Goal: Task Accomplishment & Management: Use online tool/utility

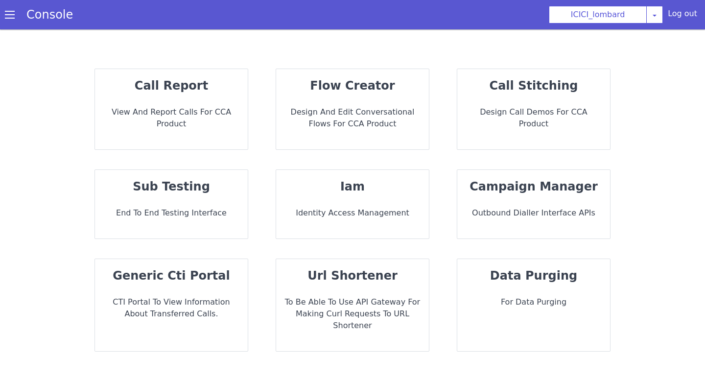
click at [359, 93] on p "flow creator" at bounding box center [352, 86] width 137 height 18
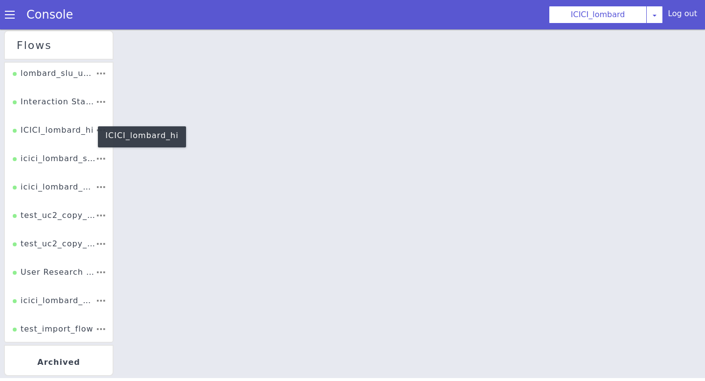
click at [78, 128] on div "ICICI_lombard_hi" at bounding box center [53, 133] width 81 height 19
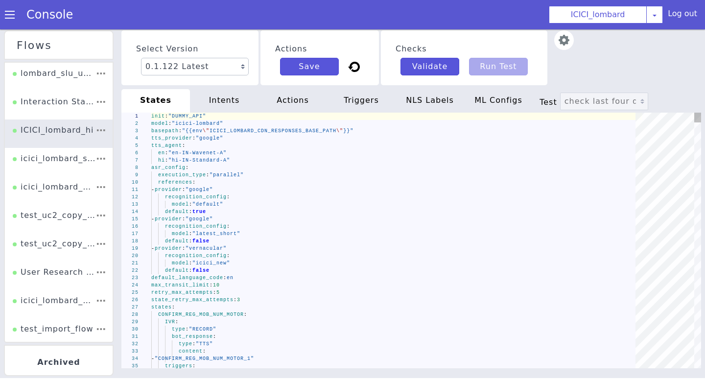
click at [374, 255] on div "recognition_config :" at bounding box center [396, 255] width 491 height 7
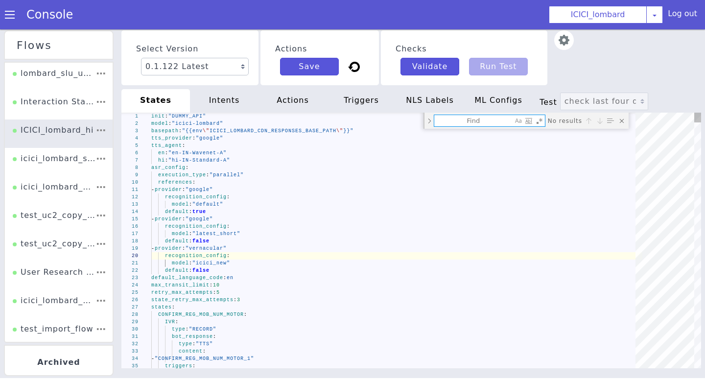
type textarea "model: "icici_new" default: false default_language_code: en max_transit_limit: …"
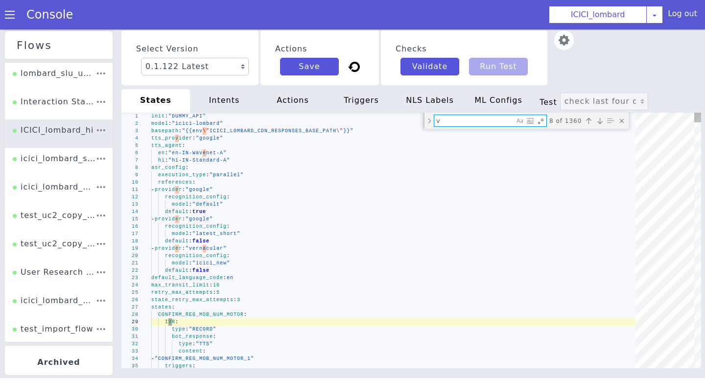
type textarea "va"
type textarea "set_metadata: product: "Health" call_route: "UHID" enable_validation_webhook: t…"
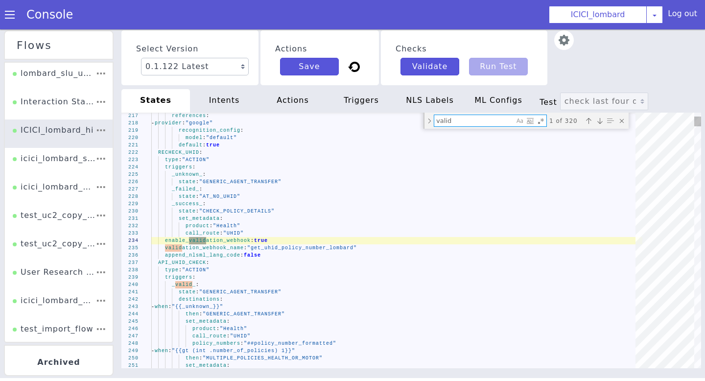
type textarea "valid_"
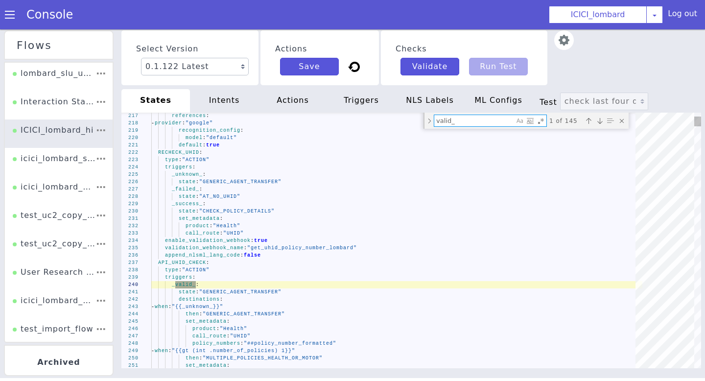
type textarea "set_metadata: call_status: "invalid_data_from_user" _unknown_: state: "TRANSFER…"
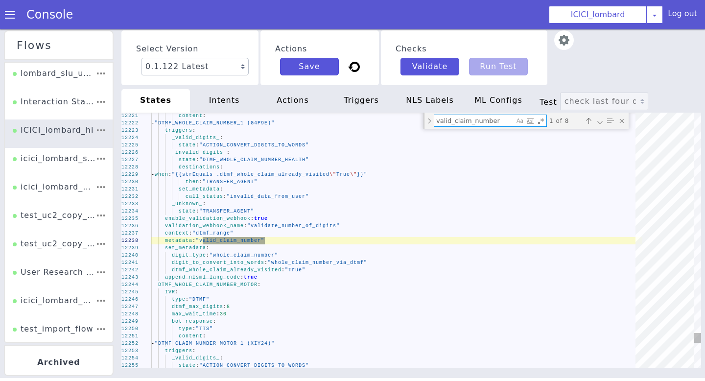
type textarea "valid_claim_number"
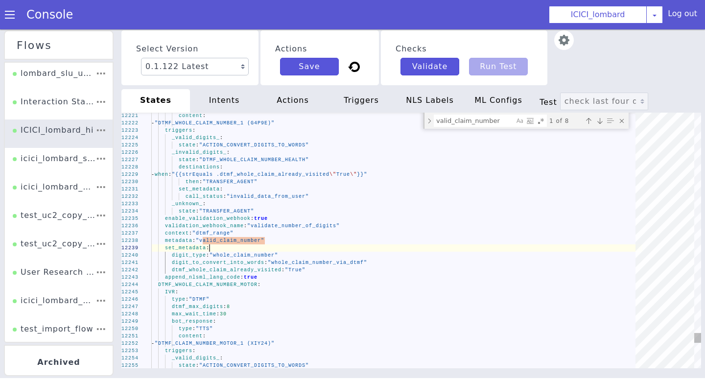
click at [303, 245] on div "set_metadata :" at bounding box center [391, 252] width 489 height 57
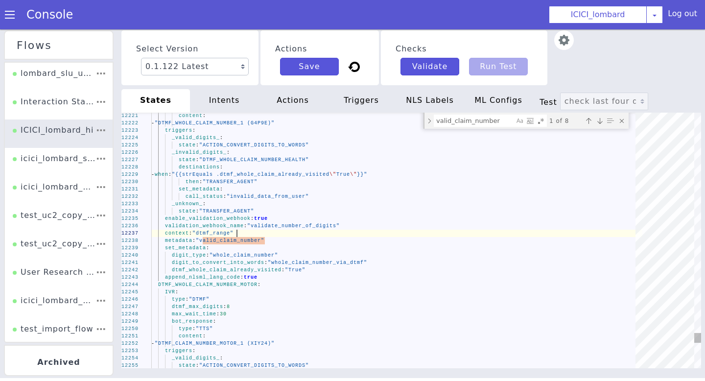
click at [312, 235] on div "context : "dtmf_range"" at bounding box center [396, 233] width 491 height 7
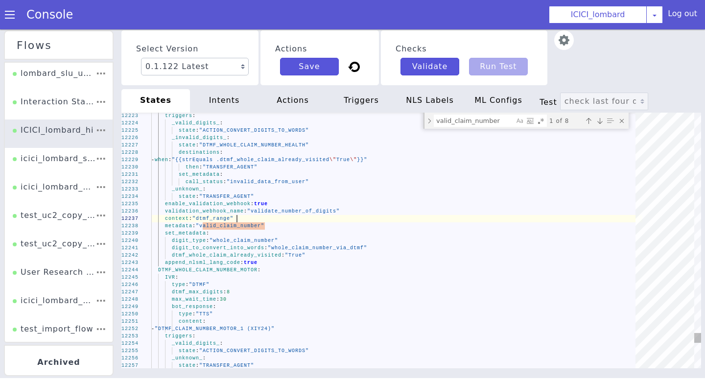
click at [504, 119] on textarea "valid_claim_number" at bounding box center [474, 120] width 80 height 11
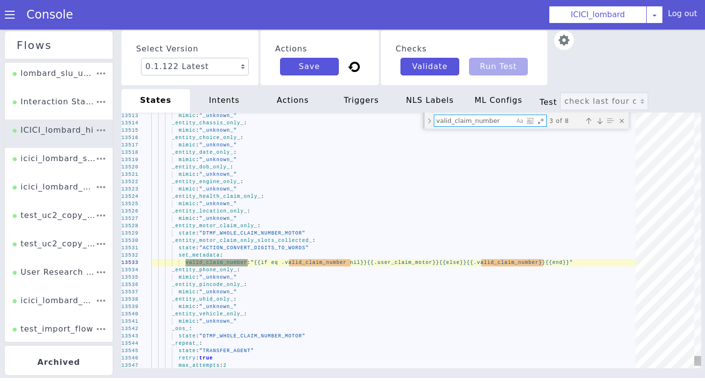
click at [498, 121] on textarea "valid_claim_number" at bounding box center [474, 120] width 80 height 11
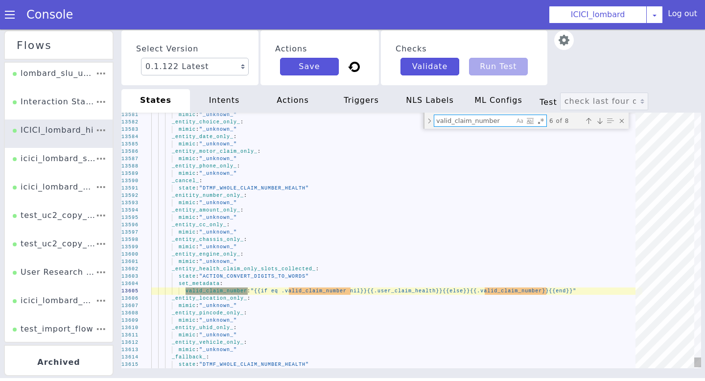
click at [495, 119] on textarea "valid_claim_number" at bounding box center [474, 120] width 80 height 11
type textarea "set_metadata: call_status: "invalid_data_from_user" _unknown_: state: "TRANSFER…"
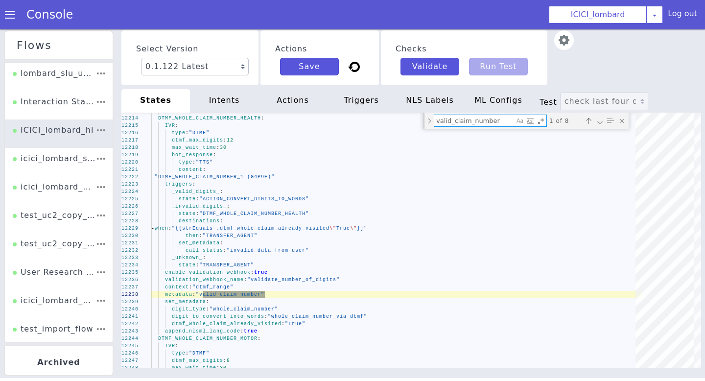
click at [233, 98] on div "intents" at bounding box center [224, 100] width 69 height 23
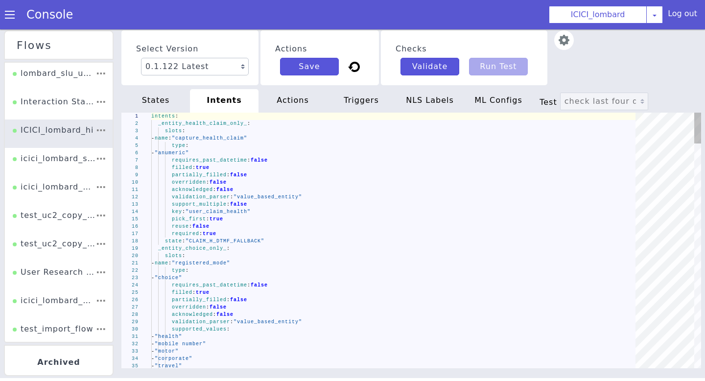
type textarea "acknowledged: false validation_parser: "value_based_entity" support_multiple: f…"
click at [335, 202] on div "support_multiple : false" at bounding box center [396, 204] width 491 height 7
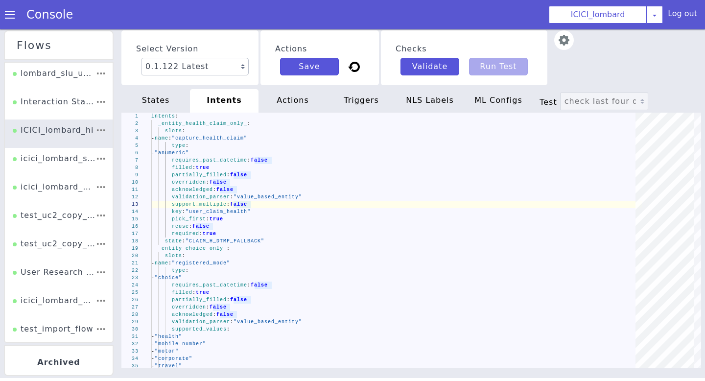
click at [309, 107] on div "actions" at bounding box center [292, 100] width 69 height 23
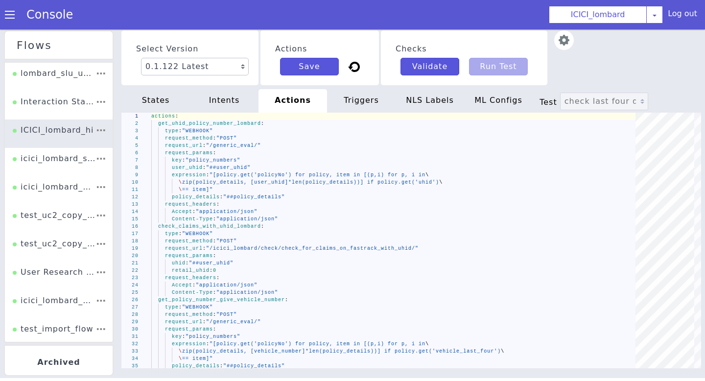
click at [348, 100] on div "triggers" at bounding box center [361, 100] width 69 height 23
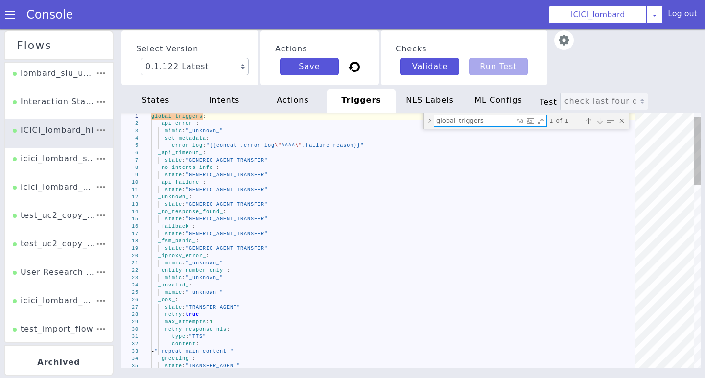
type textarea "mimic: "_unknown_" _entity_number_only_: mimic: "_unknown_" _invalid_: mimic: "…"
type textarea "valid_cl"
click at [298, 103] on div "actions" at bounding box center [292, 100] width 69 height 23
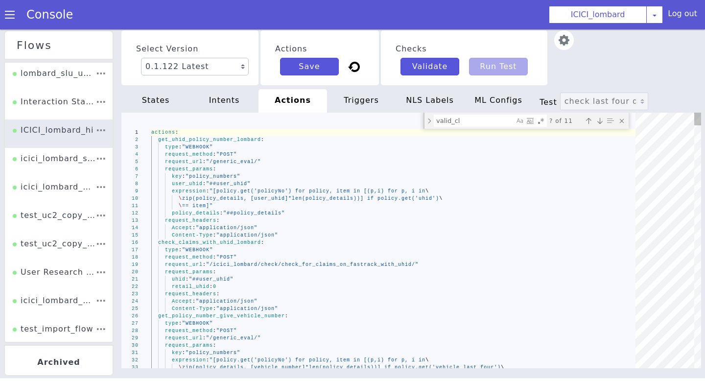
click at [466, 121] on textarea "valid_cl" at bounding box center [474, 120] width 80 height 11
type textarea "claim_number: "##claim_numbers" caller_number: "##caller_number" mobile_number:…"
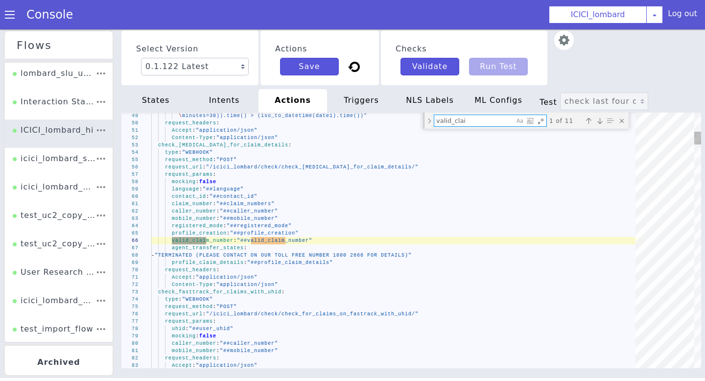
type textarea "valid_claim"
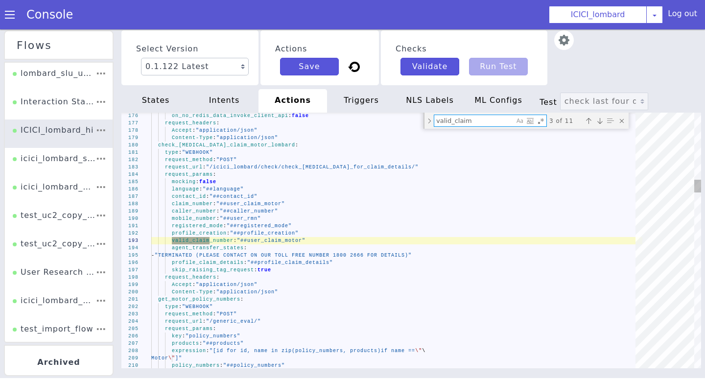
type textarea "request_params: mocking: false language: "##language" contact_id: "##contact_id…"
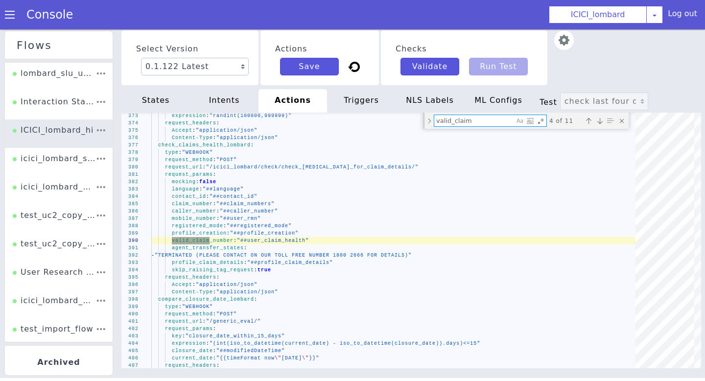
type textarea "valid_claim"
click at [236, 98] on div "intents" at bounding box center [224, 100] width 69 height 23
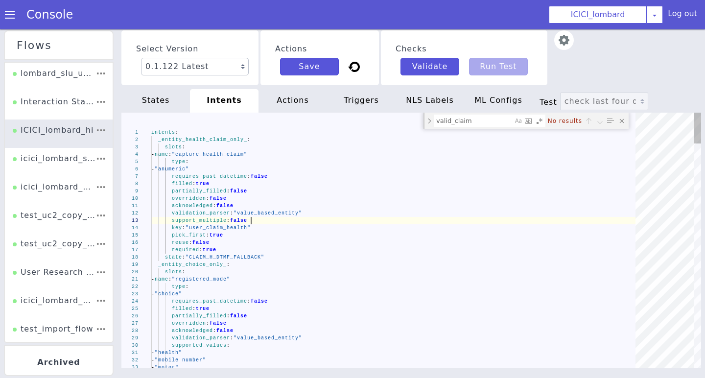
click at [478, 121] on textarea "valid_claim" at bounding box center [473, 120] width 78 height 11
click at [163, 106] on div "states" at bounding box center [155, 100] width 69 height 23
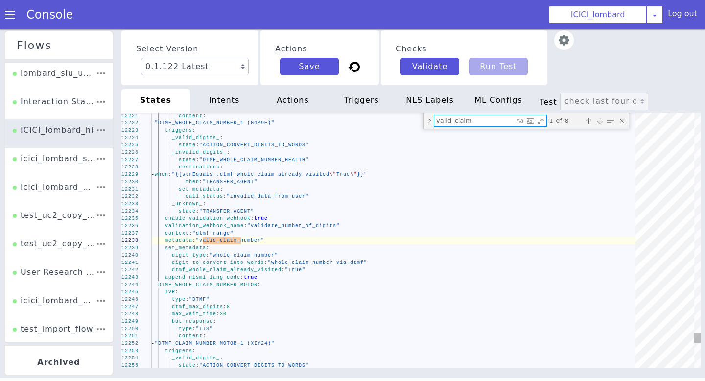
click at [487, 119] on textarea "valid_claim" at bounding box center [476, 123] width 80 height 13
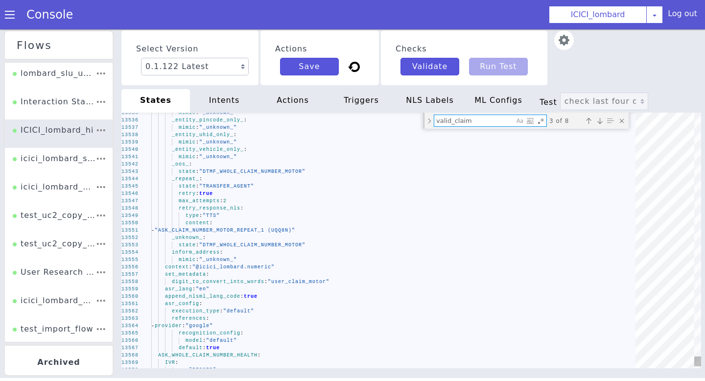
click at [241, 240] on span ""DTMF_WHOLE_CLAIM_NUMBER_MOTOR"" at bounding box center [247, 229] width 106 height 21
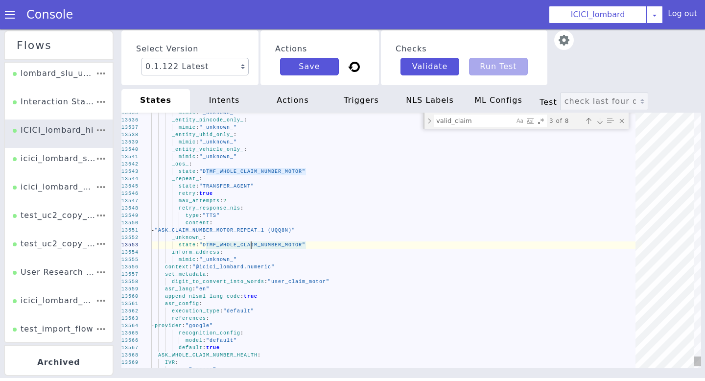
click at [251, 246] on div "13535 13536 13537 13538 13539 13540 13541 13542 13543 13544 13545 13546 13547 1…" at bounding box center [411, 241] width 580 height 256
click at [222, 245] on span ""DTMF_WHOLE_CLAIM_NUMBER_MOTOR"" at bounding box center [252, 244] width 106 height 5
click at [229, 244] on span ""DTMF_WHOLE_CLAIM_NUMBER_MOTOR"" at bounding box center [252, 244] width 106 height 5
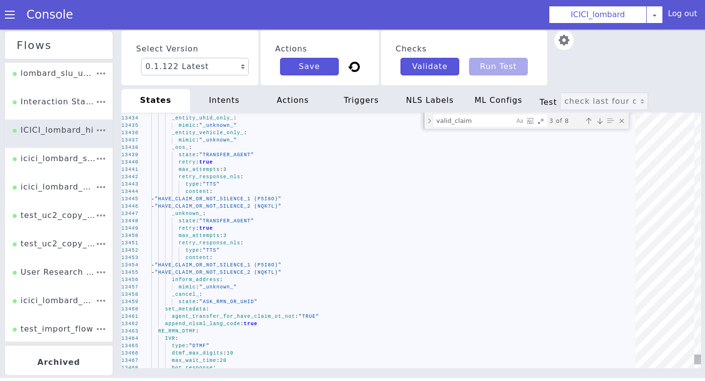
click at [626, 156] on div "Close (Escape)" at bounding box center [631, 161] width 11 height 11
type textarea "mimic: "_unknown_" _entity_pincode_only_: mimic: "_unknown_" _entity_uhid_only_…"
click at [372, 163] on div "retry : true" at bounding box center [396, 162] width 491 height 7
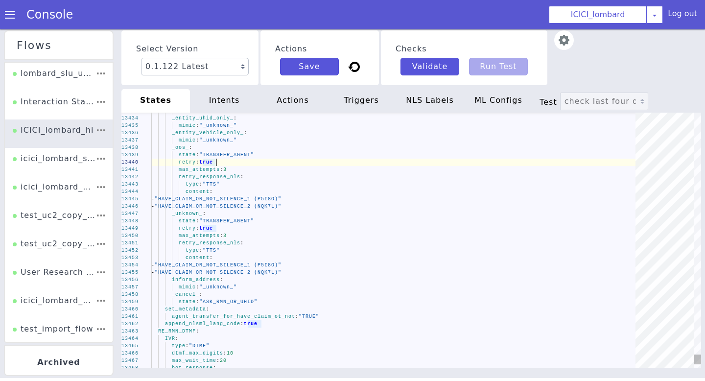
type textarea "true"
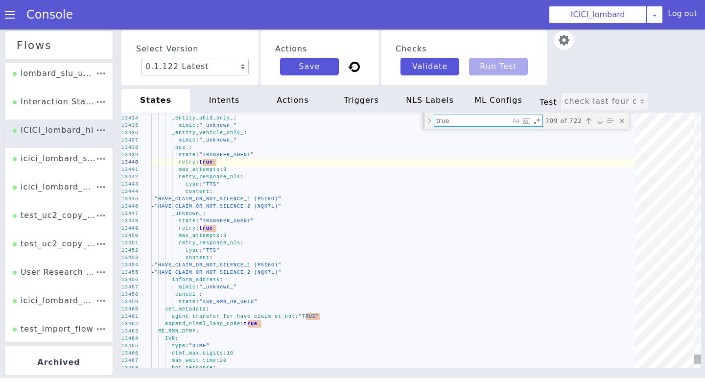
type textarea "max_attempts: 3 retry_response_nls: type: "TTS" content: - "HAVE_CLAIM_OR_NOT_S…"
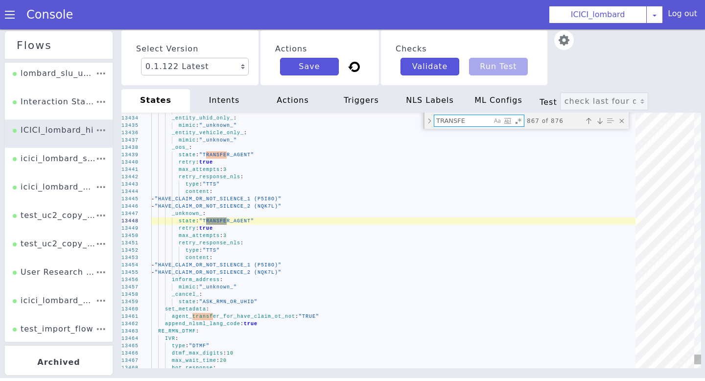
type textarea "TRANSFER"
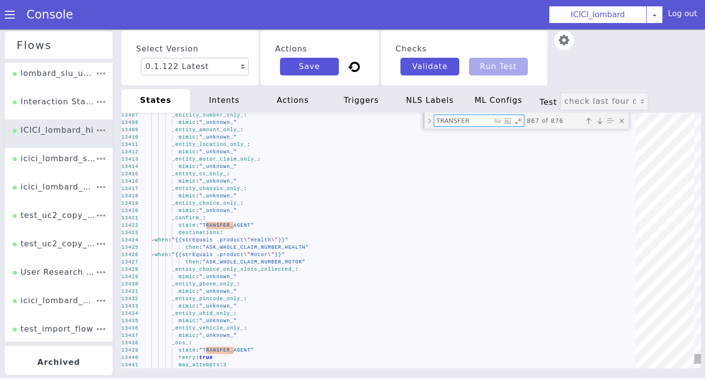
click at [446, 125] on textarea "TRANSFER" at bounding box center [465, 123] width 58 height 13
click at [446, 125] on textarea "TRANSFER" at bounding box center [462, 120] width 57 height 11
type textarea "retry_response_nls: type: "TTS" content: - "HAVE_CLAIM_OR_NOT_SILENCE_1 (P5I8O)…"
type textarea "d"
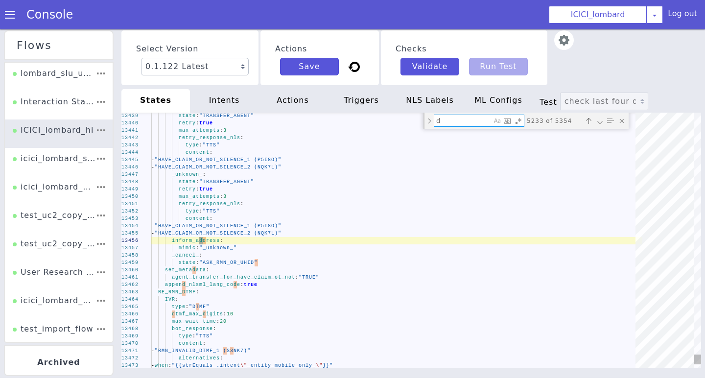
type textarea "agent_transfer_for_have_claim_ot_not: "TRUE" append_nlsml_lang_code: true RE_RM…"
type textarea "des"
type textarea "_unknown_: state: "SR_CHECK_ISU_API" destinations: - when: "{{strEquals .queuen…"
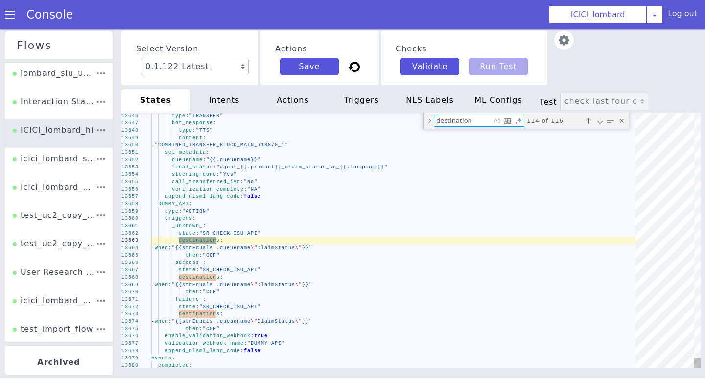
type textarea "destinations"
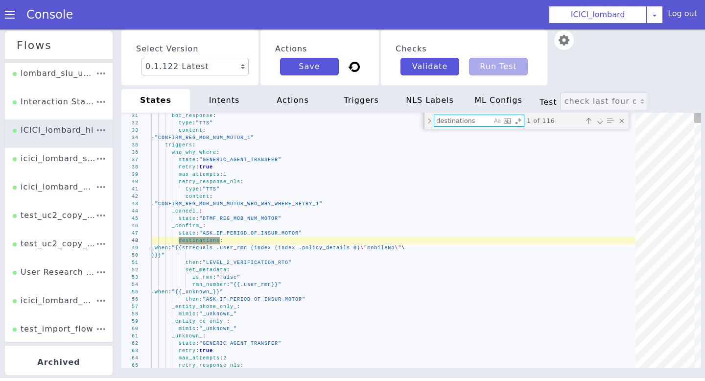
type textarea "state: "GENERIC_AGENT_TRANSFER" destinations: - when: "{{_unknown_}}" then: "GE…"
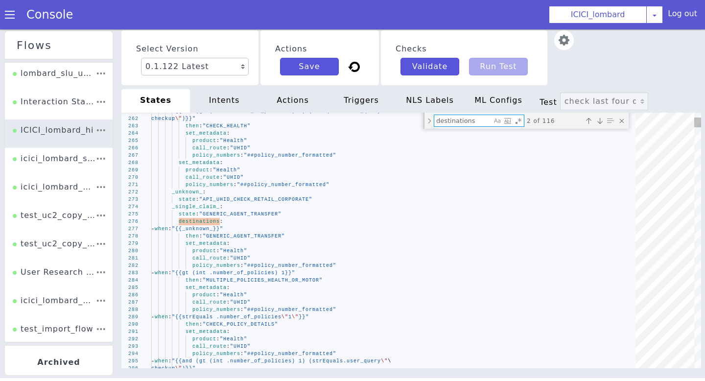
type textarea "destinations"
click at [197, 206] on span "_single_claim_" at bounding box center [196, 206] width 48 height 5
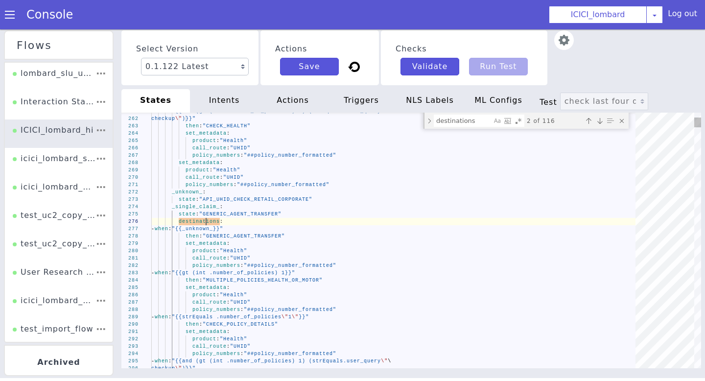
click at [205, 222] on span "destinations" at bounding box center [199, 221] width 41 height 5
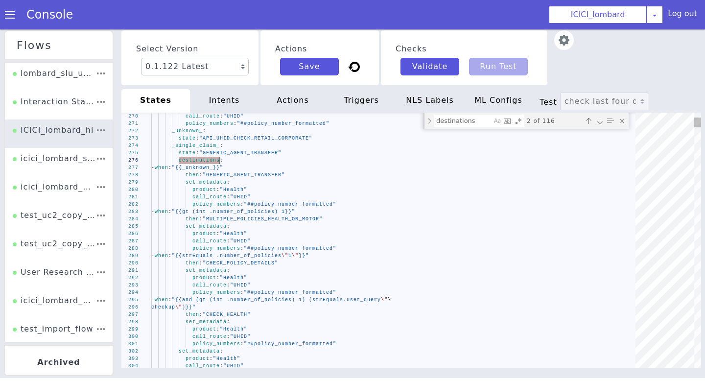
click at [276, 166] on div "- when : "{{_unknown_}}"" at bounding box center [397, 169] width 491 height 21
click at [224, 167] on span ""{{_unknown_}}"" at bounding box center [198, 163] width 51 height 7
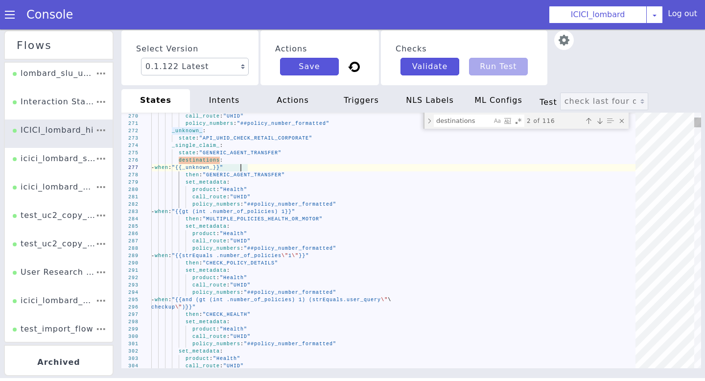
click at [258, 173] on span ""GENERIC_AGENT_TRANSFER"" at bounding box center [244, 174] width 82 height 5
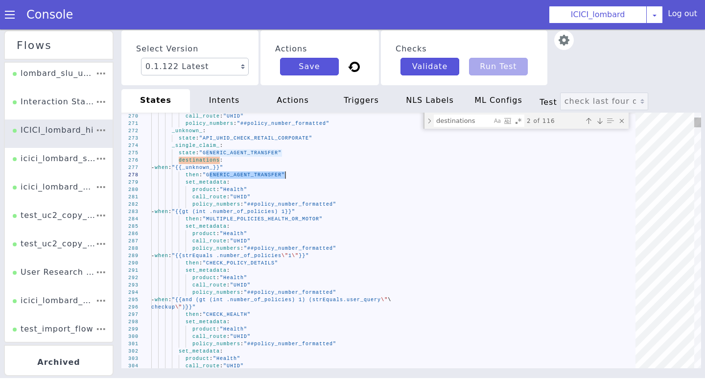
click at [223, 169] on span ""{{_unknown_}}"" at bounding box center [197, 167] width 51 height 5
drag, startPoint x: 249, startPoint y: 169, endPoint x: 219, endPoint y: 168, distance: 29.4
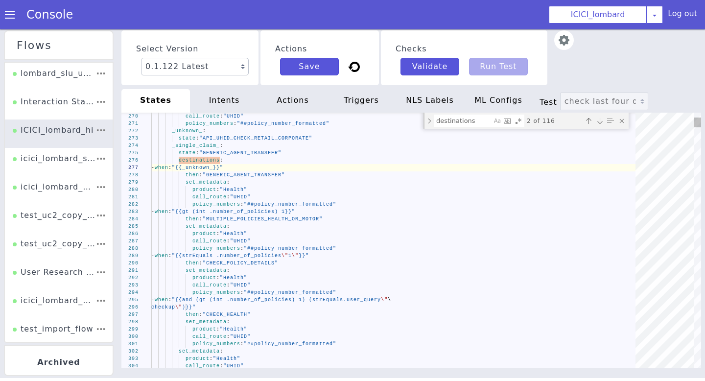
click at [267, 175] on span ""GENERIC_AGENT_TRANSFER"" at bounding box center [244, 174] width 82 height 5
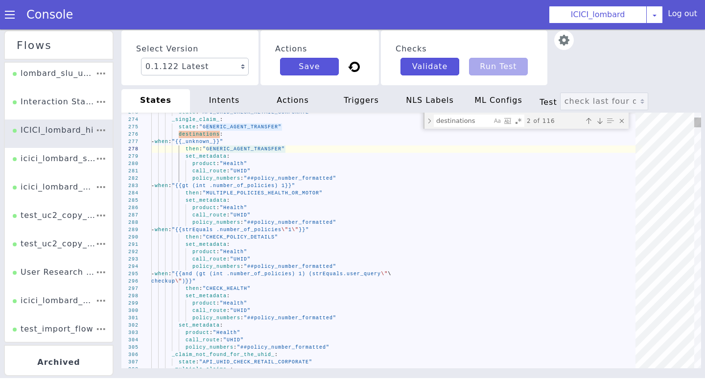
type textarea "call_route: "UHID" policy_numbers: "##policy_number_formatted" - when: "{{gt (i…"
click at [277, 196] on div "then : "MULTIPLE_POLICIES_HEALTH_OR_MOTOR"" at bounding box center [396, 192] width 491 height 7
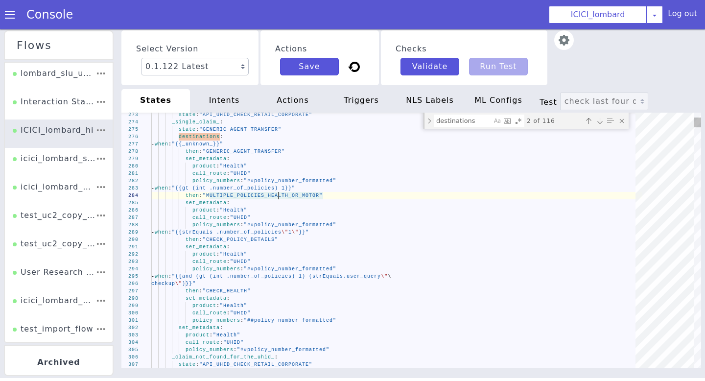
click at [279, 196] on textarea "call_route: "UHID" policy_numbers: "##policy_number_formatted" - when: "{{gt (i…" at bounding box center [279, 195] width 0 height 7
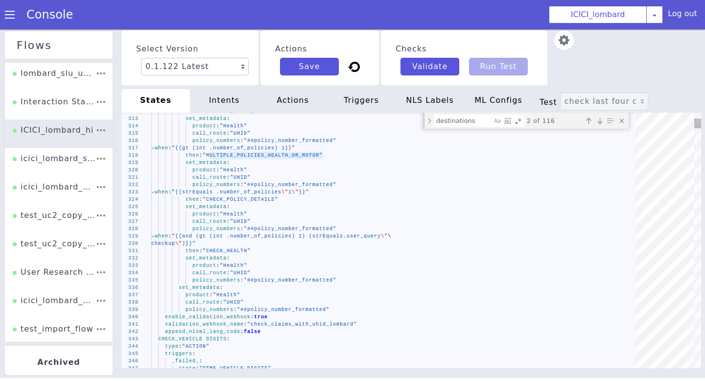
click at [456, 122] on textarea "destinations" at bounding box center [462, 120] width 57 height 11
type textarea "_"
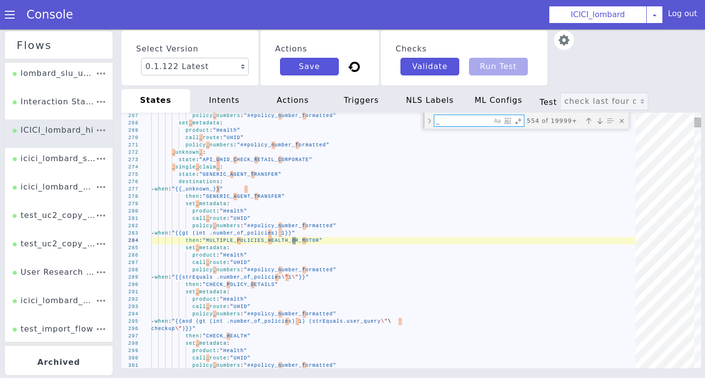
type textarea "call_route: "Vehicle registration number" append_nlsml_lang_code: false ASK_IF_…"
type textarea "_i"
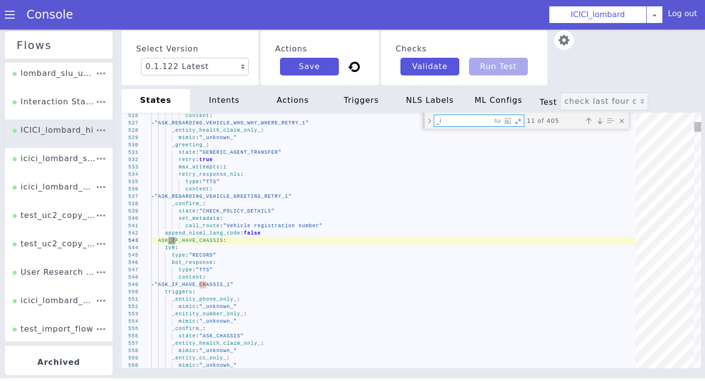
type textarea "who_why_where: state: "GENERIC_AGENT_TRANSFER" retry: true max_attempts: 1 retr…"
type textarea "_in"
type textarea "- "DTMF_UHID_1" triggers: _invalid_: state: "AT_NO_UHID" _unknown_: state: "GEN…"
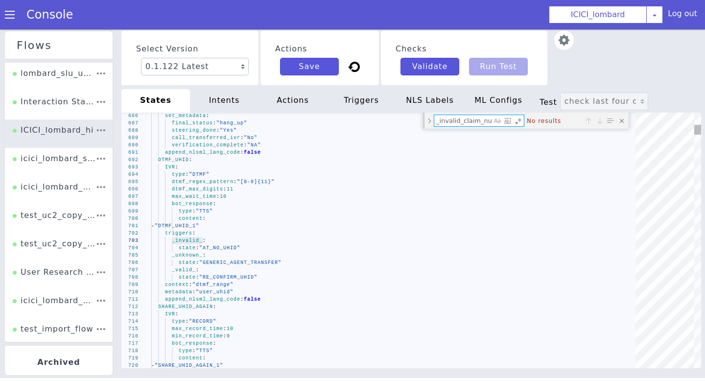
type textarea "_invalid_claim_num"
click at [470, 122] on textarea "_invalid_claim_num" at bounding box center [462, 120] width 57 height 11
click at [470, 122] on textarea "_invalid_claim_num" at bounding box center [468, 127] width 58 height 15
click at [470, 122] on textarea "_invalid_claim_num" at bounding box center [462, 120] width 57 height 11
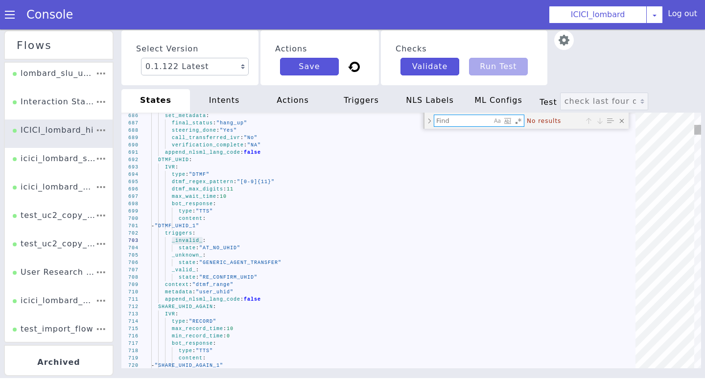
scroll to position [0, 0]
click at [407, 112] on div "triggers" at bounding box center [438, 146] width 62 height 68
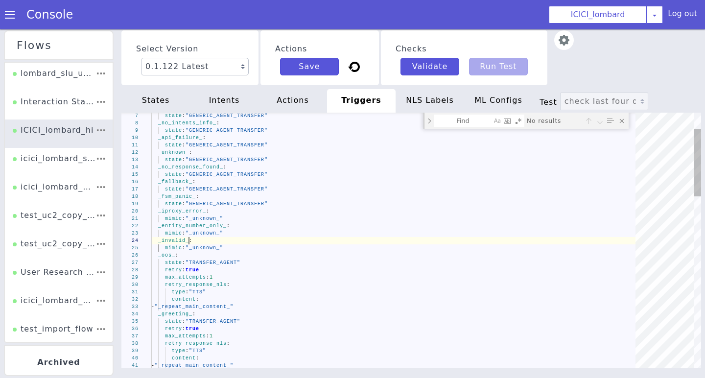
type textarea "state: "GENERIC_AGENT_TRANSFER" _unknown_: state: "GENERIC_AGENT_TRANSFER" _no_…"
click at [353, 155] on div "_unknown_ :" at bounding box center [396, 152] width 491 height 7
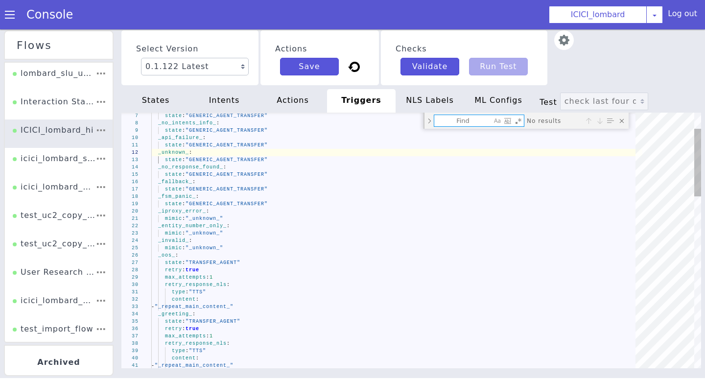
paste textarea "_invalid_claim_num"
type textarea "_invalid_claim_num"
click at [220, 66] on select "0.1.122 Latest 0.1.121 Current 0.1.120 0.1.119 0.1.118 0.1.117 0.1.116 0.1.115 …" at bounding box center [195, 67] width 108 height 18
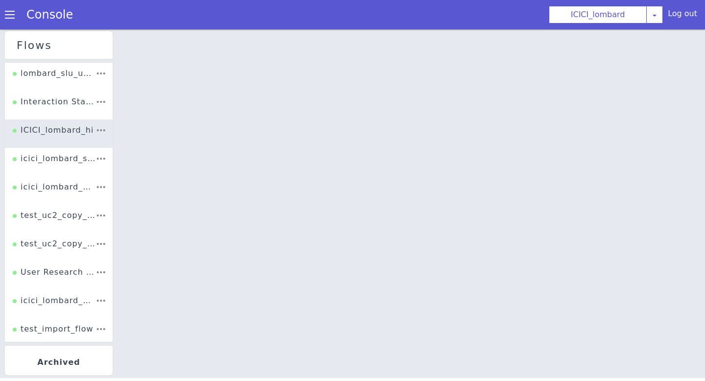
select select "0.1.121"
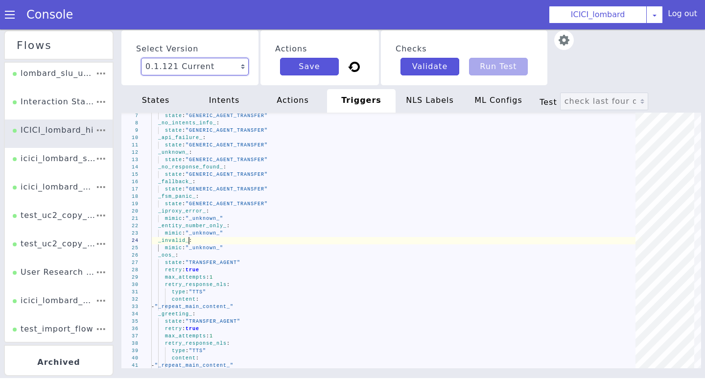
click at [570, 64] on select "0.1.122 Latest 0.1.121 Current 0.1.120 0.1.119 0.1.118 0.1.117 0.1.116 0.1.115 …" at bounding box center [601, 116] width 62 height 105
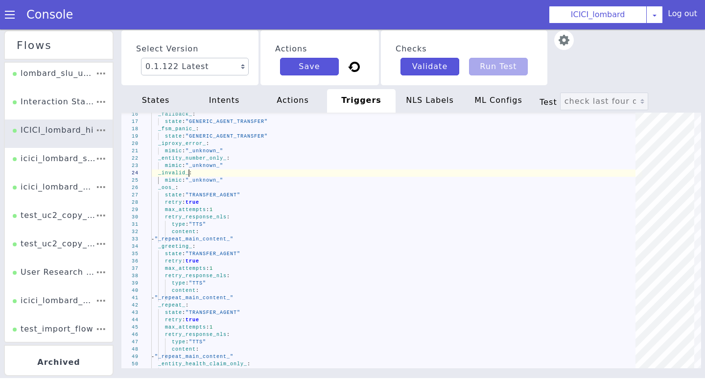
click at [156, 101] on div "states" at bounding box center [162, 88] width 70 height 27
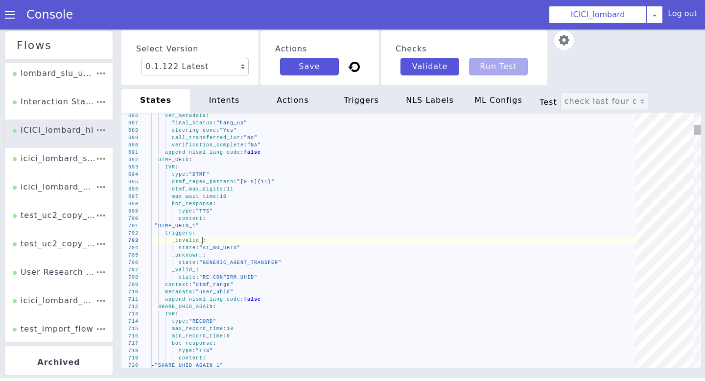
type textarea "append_nlsml_lang_code: false DTMF_UHID: IVR: type: "DTMF" dtmf_regex_pattern: …"
click at [296, 176] on div "type : "DTMF"" at bounding box center [396, 174] width 491 height 7
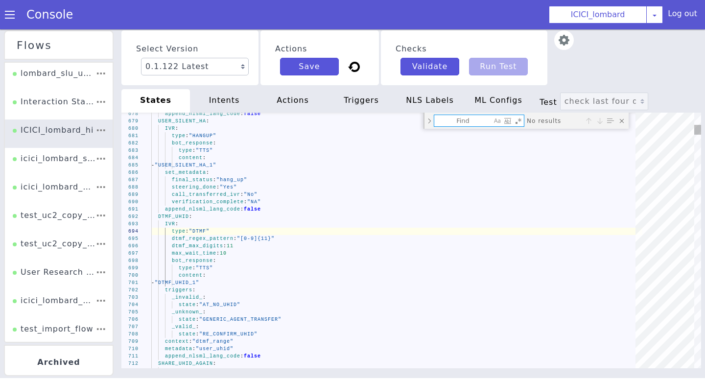
type textarea "d"
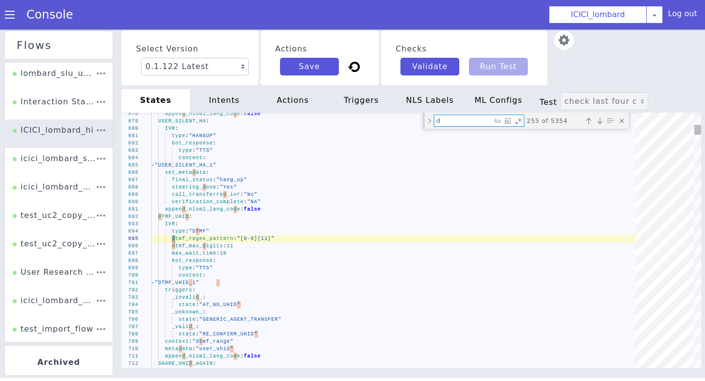
type textarea "append_nlsml_lang_code: false SHARE_UHID_AGAIN: IVR: type: "RECORD" max_record_…"
type textarea "de"
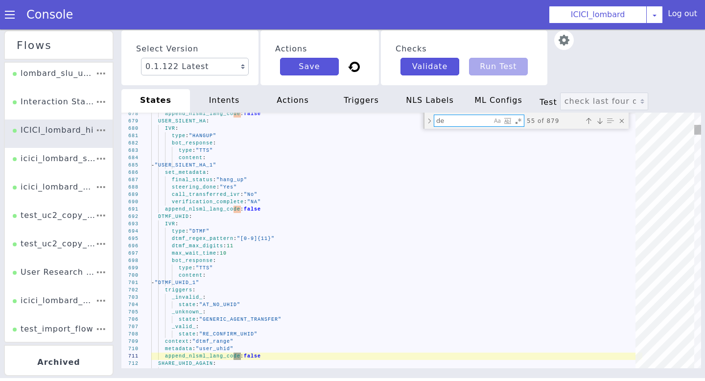
type textarea "recognition_config: model: "default" default: true CALL_DURING_PD_WORKING_HOURS…"
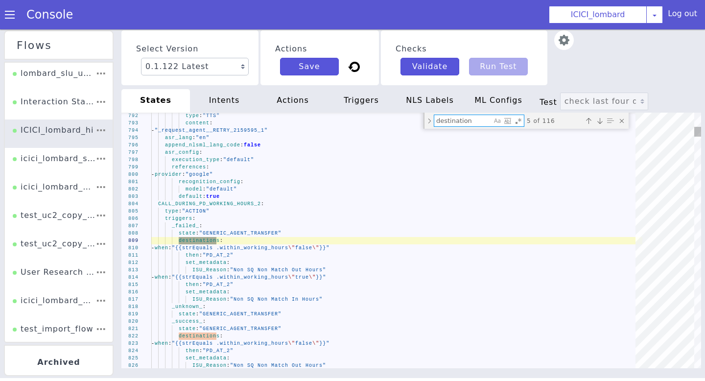
type textarea "destinations"
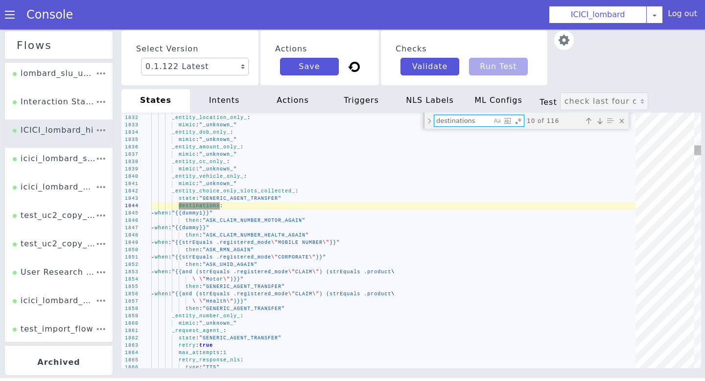
type textarea "state: "GENERIC_AGENT_TRANSFER" destinations: - when: "{{and (strEquals .health…"
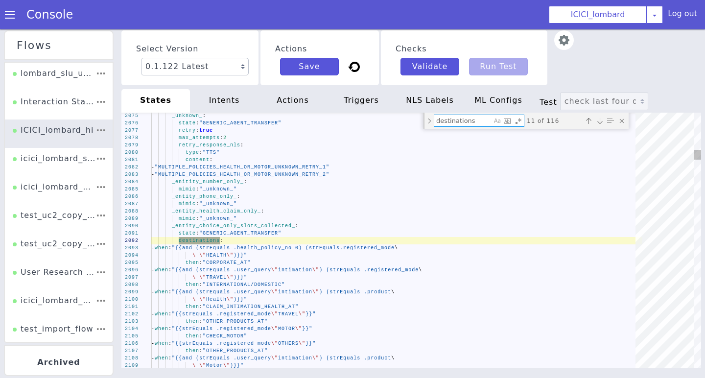
type textarea "destinations"
click at [239, 224] on span "_entity_choice_only_slots_collected_" at bounding box center [233, 225] width 123 height 5
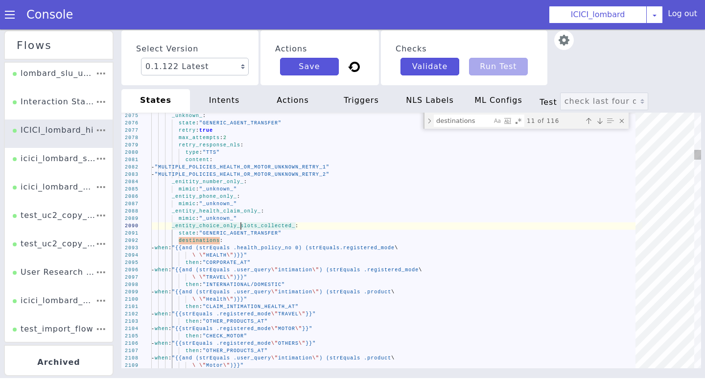
click at [477, 119] on textarea "destinations" at bounding box center [462, 120] width 57 height 11
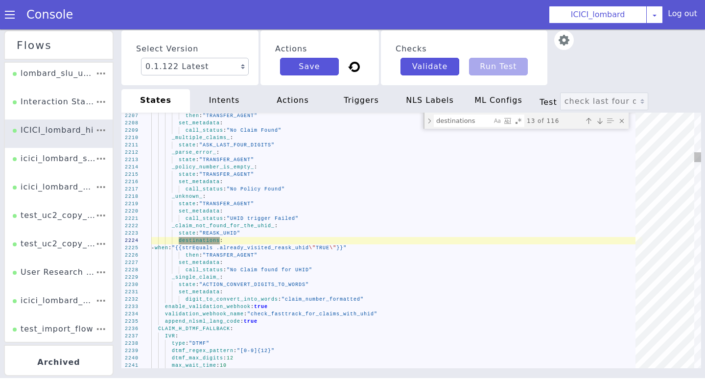
click at [586, 115] on div "destinations destinations 13 of 116" at bounding box center [530, 128] width 206 height 27
click at [587, 119] on div "Previous match (⇧Enter)" at bounding box center [588, 121] width 10 height 10
type textarea "type: "ACTION" triggers: _claim_numbers_is_empty_: state: "HAVE_CLAIM_OR_NOT" d…"
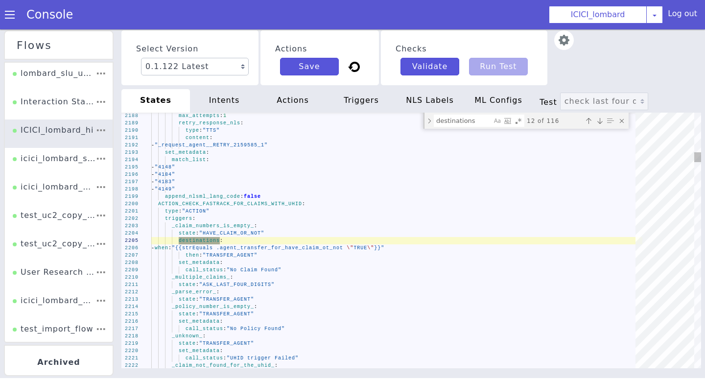
click at [341, 248] on span ""{{strEquals .agent_transfer_for_have_claim_ot_not" at bounding box center [255, 240] width 171 height 15
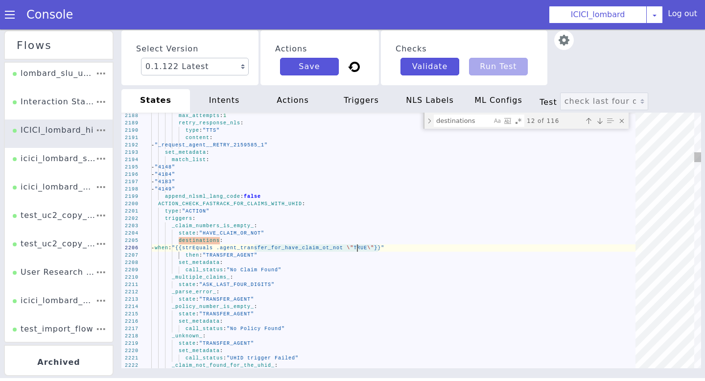
click at [343, 246] on span ""{{strEquals .agent_transfer_for_have_claim_ot_not" at bounding box center [257, 247] width 171 height 5
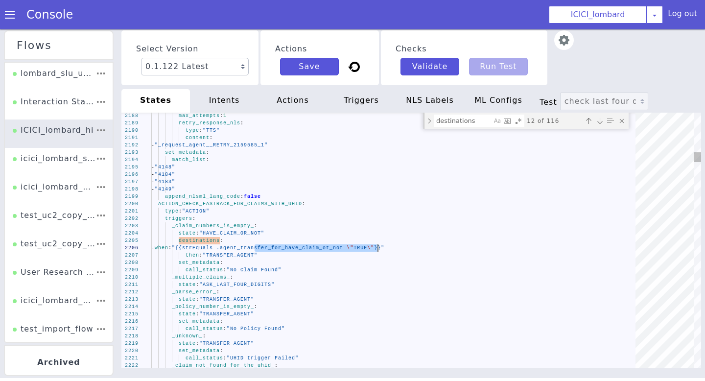
type textarea "agent_transfer_for_have_claim_ot_not"
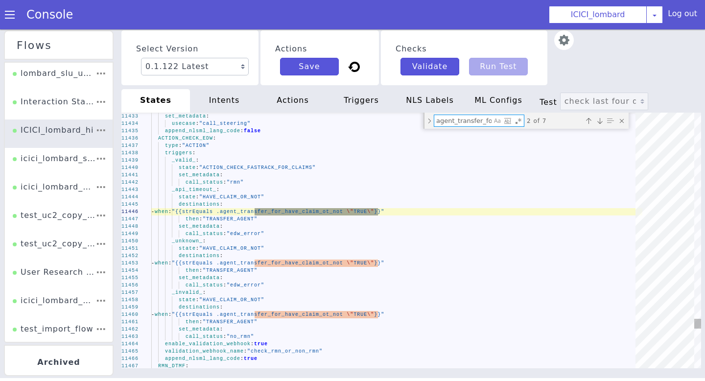
click at [250, 78] on span "_api_timeout_" at bounding box center [267, 60] width 35 height 36
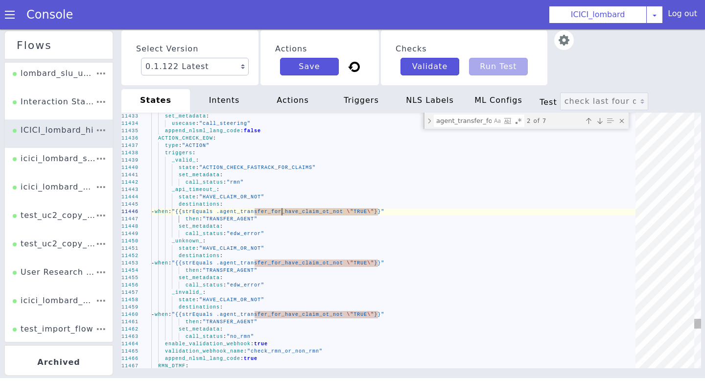
click at [296, 267] on div "then : "TRANSFER_AGENT"" at bounding box center [396, 270] width 491 height 7
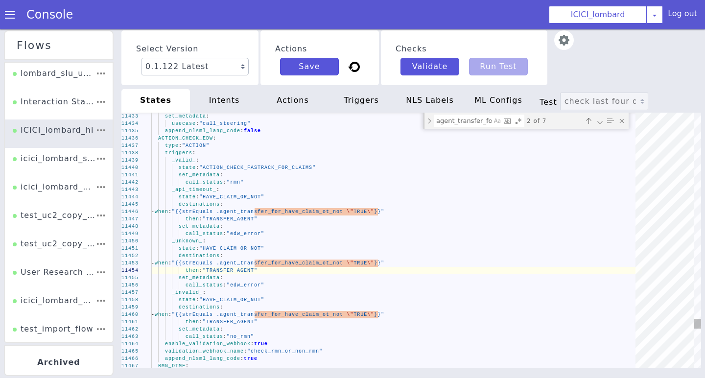
click at [301, 265] on span ""{{strEquals .agent_transfer_for_have_claim_ot_not" at bounding box center [257, 262] width 171 height 5
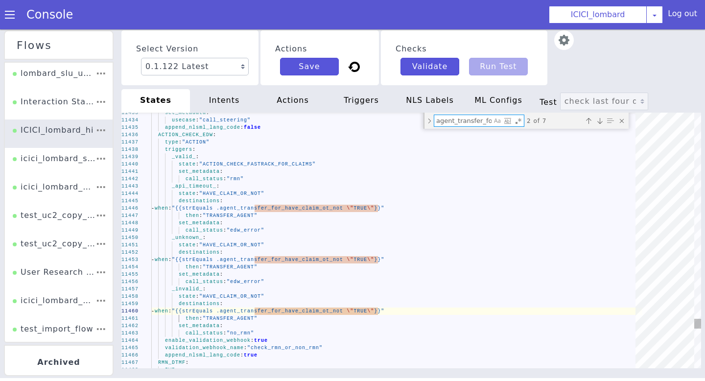
click at [473, 116] on textarea "agent_transfer_for_have_claim_ot_not" at bounding box center [462, 120] width 57 height 11
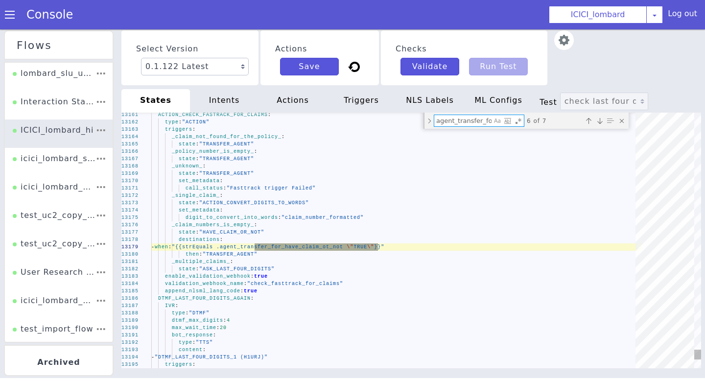
click at [234, 224] on span "_claim_numbers_is_empty_" at bounding box center [213, 224] width 82 height 5
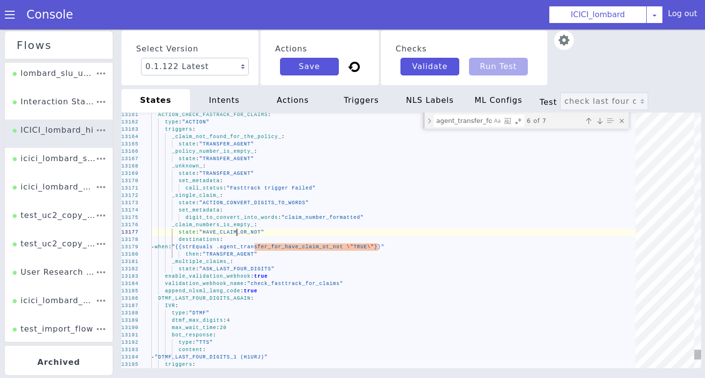
click at [245, 157] on span ""ASK_LAST_FOUR_DIGITS"" at bounding box center [253, 124] width 47 height 66
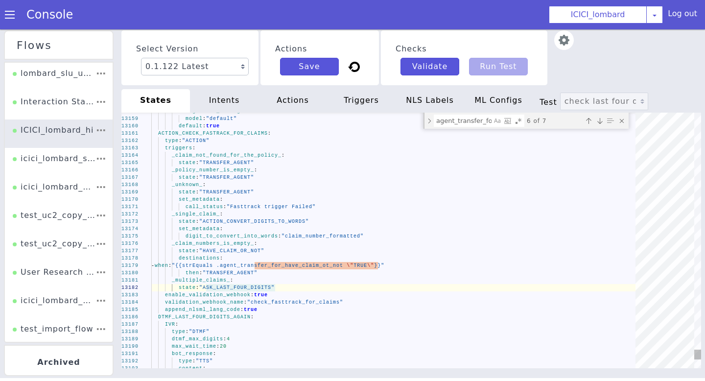
click at [296, 262] on div "- when : "{{strEquals .agent_transfer_for_have_claim_ot_not \" TRUE \" }}"" at bounding box center [379, 267] width 472 height 150
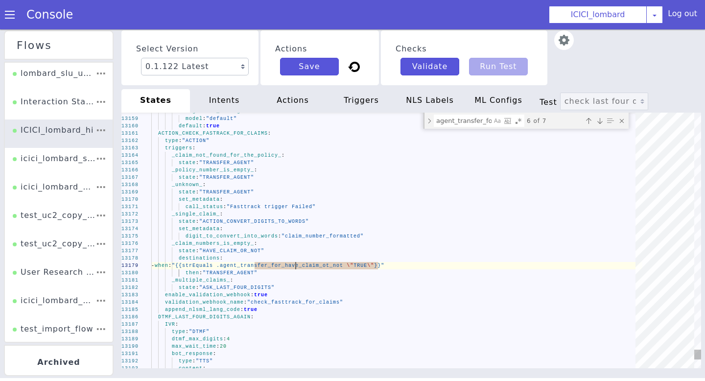
click at [474, 118] on textarea "agent_transfer_for_have_claim_ot_not" at bounding box center [468, 125] width 58 height 14
type textarea "agent_transfer_for_have_claim_ot_not: "TRUE" append_nlsml_lang_code: true RE_RM…"
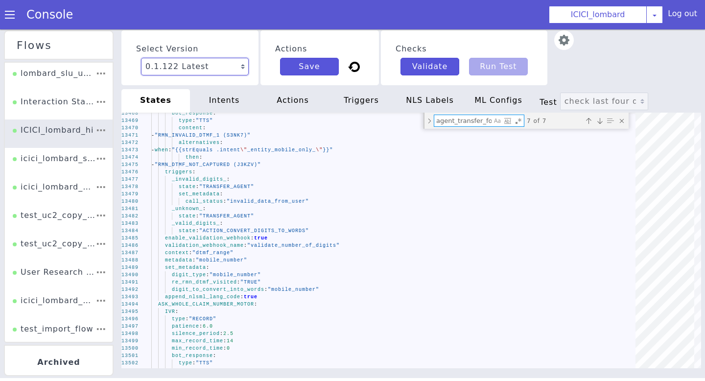
click at [217, 73] on select "0.1.122 Latest 0.1.121 Current 0.1.120 0.1.119 0.1.118 0.1.117 0.1.116 0.1.115 …" at bounding box center [195, 67] width 108 height 18
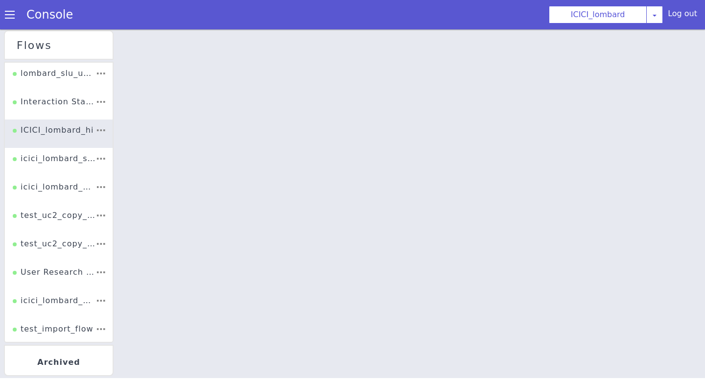
select select "0.1.121"
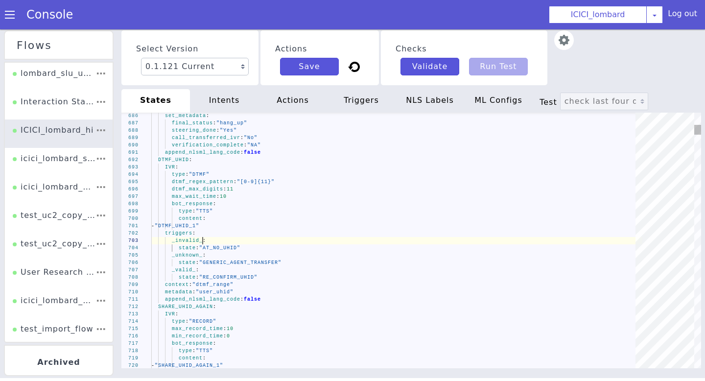
type textarea "append_nlsml_lang_code: false DTMF_UHID: IVR: type: "DTMF" dtmf_regex_pattern: …"
click at [387, 194] on div "max_wait_time : 10" at bounding box center [399, 201] width 472 height 150
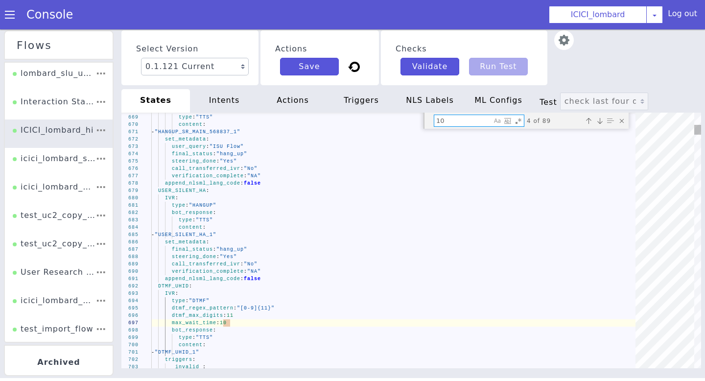
type textarea "_"
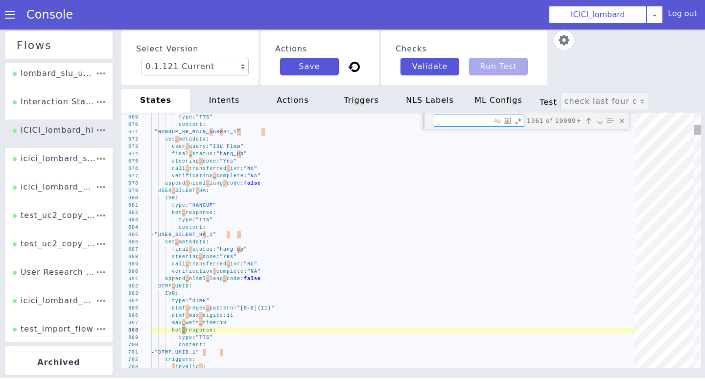
type textarea "- "DTMF_UHID_1" triggers: _invalid_: state: "AT_NO_UHID" _unknown_: state: "GEN…"
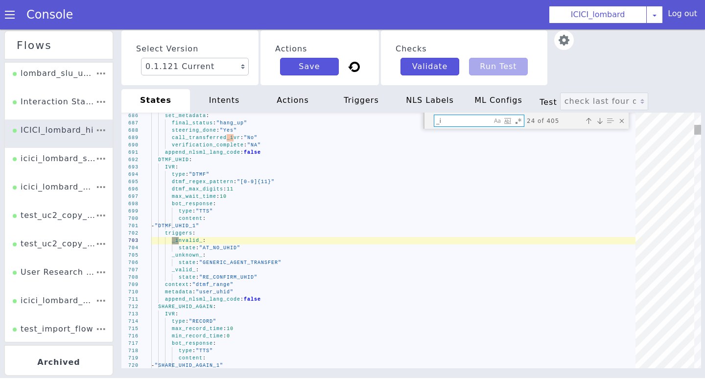
type textarea "_"
type textarea "append_nlsml_lang_code: false DTMF_UHID: IVR: type: "DTMF" dtmf_regex_pattern: …"
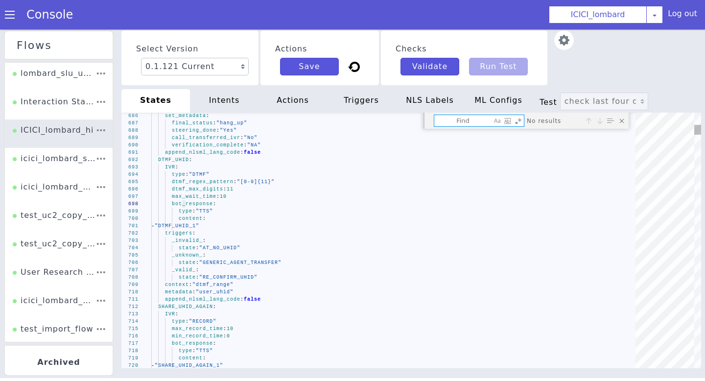
click at [625, 129] on div "Close (Escape)" at bounding box center [626, 134] width 10 height 10
click at [233, 101] on div "intents" at bounding box center [224, 100] width 69 height 23
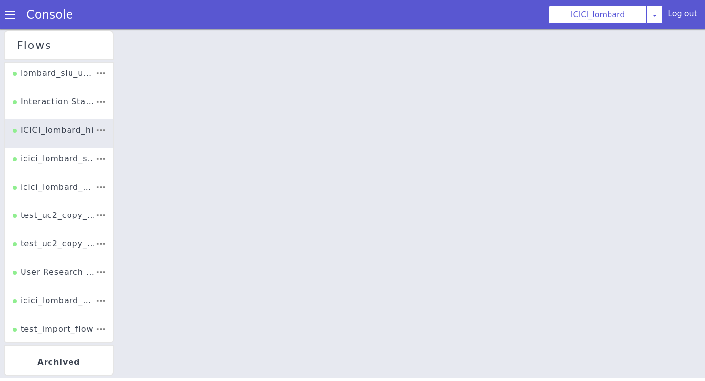
select select "0.1.121"
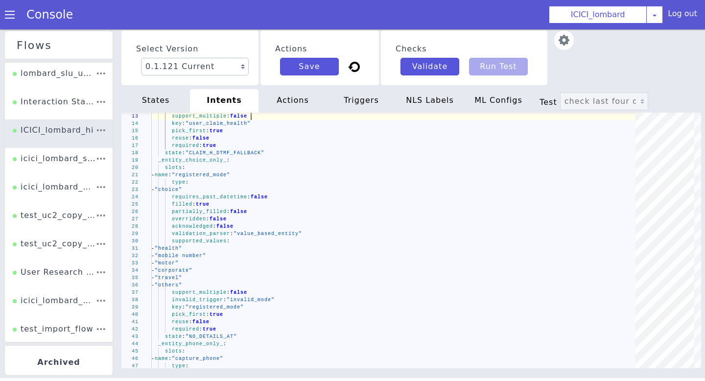
click at [305, 100] on div "actions" at bounding box center [292, 100] width 69 height 23
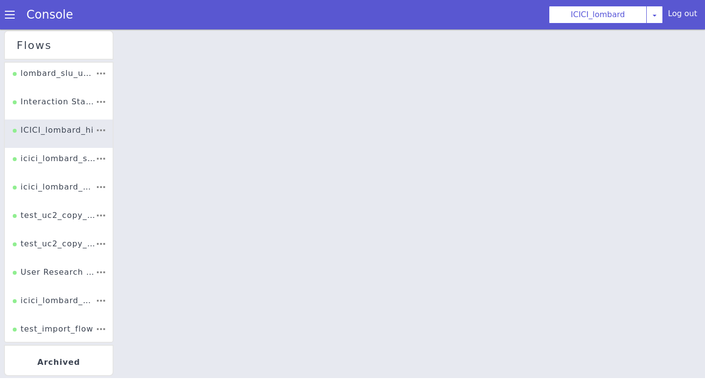
select select "0.1.121"
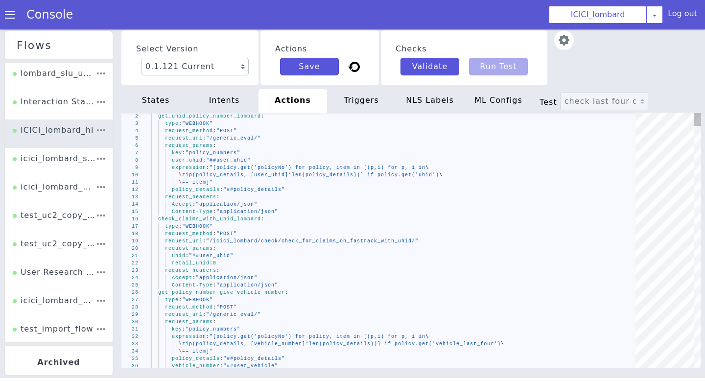
click at [359, 252] on div "request_params :" at bounding box center [396, 248] width 491 height 7
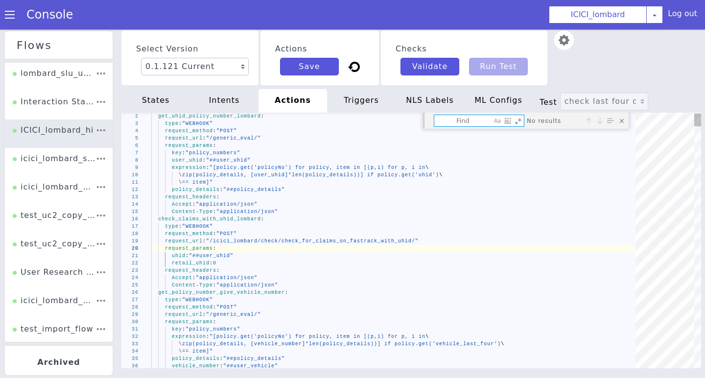
type textarea "uhid: "##user_uhid" retail_uhid: 0 request_headers: Accept: "application/json" …"
type textarea "c"
type textarea "key: "policy_numbers" expression: "[policy.get('policyNo') for policy, item in …"
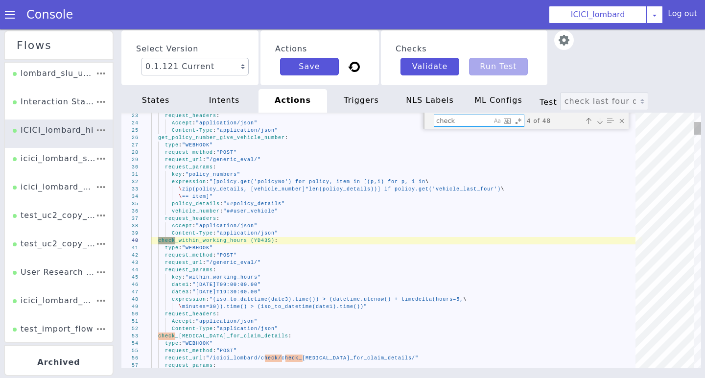
type textarea "check_"
type textarea "Accept: "application/json" Content-Type: "application/json" check_[MEDICAL_DATA…"
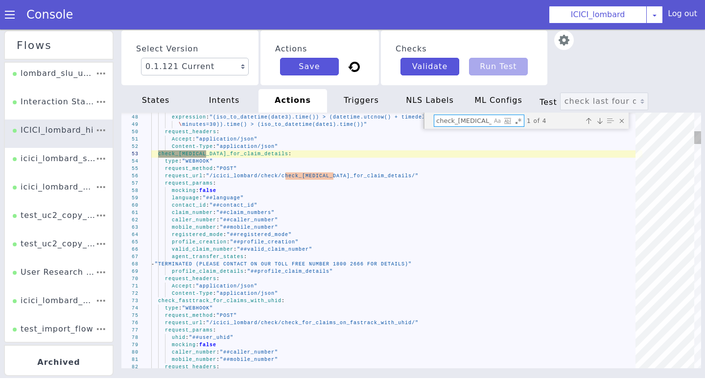
type textarea "check_[MEDICAL_DATA]_for"
click at [163, 102] on div "states" at bounding box center [162, 88] width 70 height 27
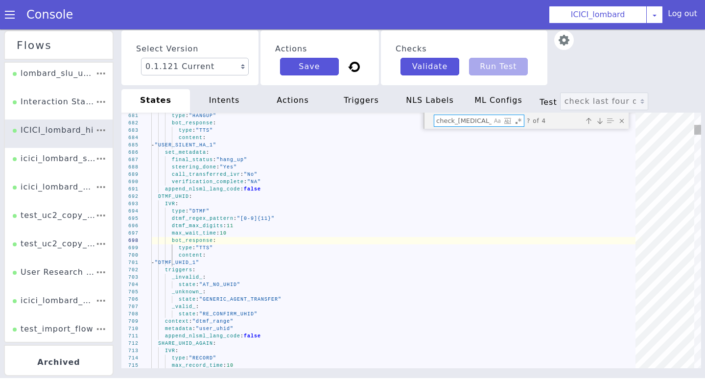
click at [466, 122] on textarea "check_[MEDICAL_DATA]_for" at bounding box center [468, 125] width 58 height 14
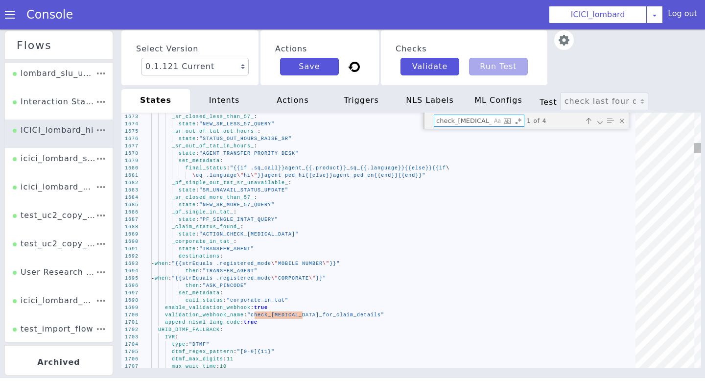
click at [227, 236] on span "_corporate_in_tat_" at bounding box center [201, 231] width 62 height 9
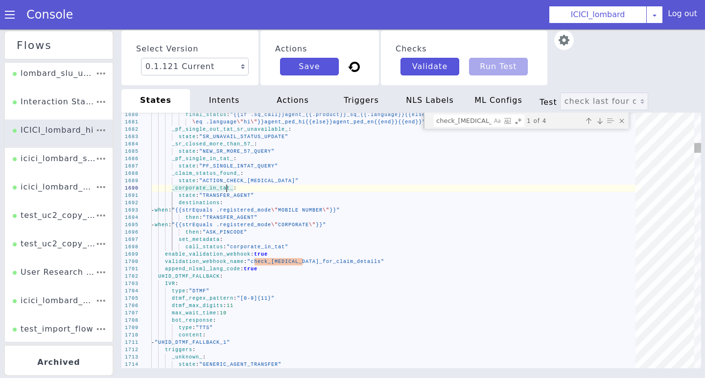
type textarea "state: "TRANSFER_AGENT" destinations: - when: "{{strEquals .registered_mode \"M…"
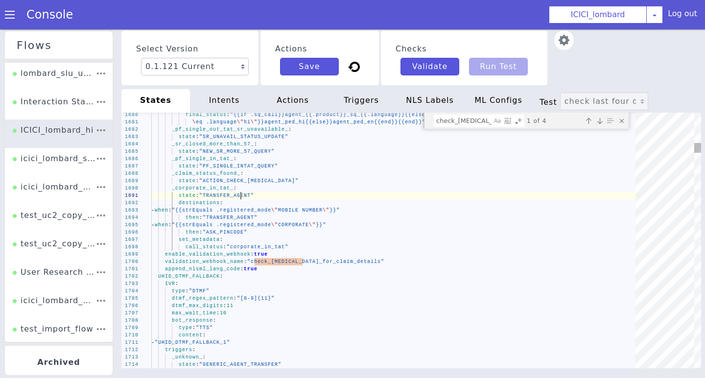
click at [240, 191] on span ""TRANSFER_AGENT"" at bounding box center [227, 187] width 55 height 8
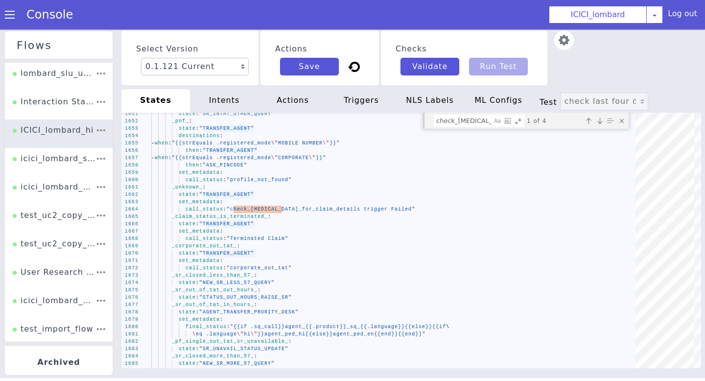
click at [692, 16] on div "Log out" at bounding box center [682, 16] width 29 height 16
